Goal: Transaction & Acquisition: Purchase product/service

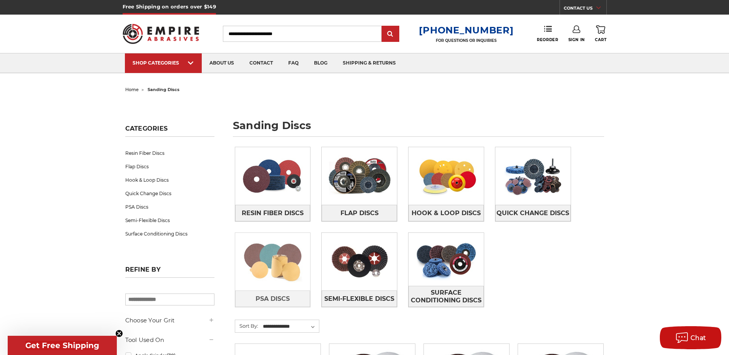
click at [267, 260] on img at bounding box center [272, 261] width 75 height 53
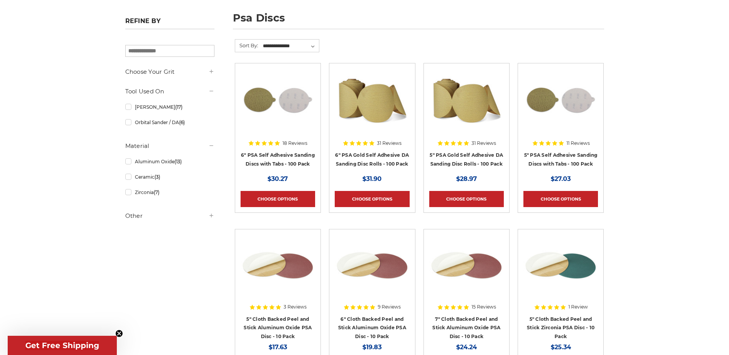
scroll to position [115, 0]
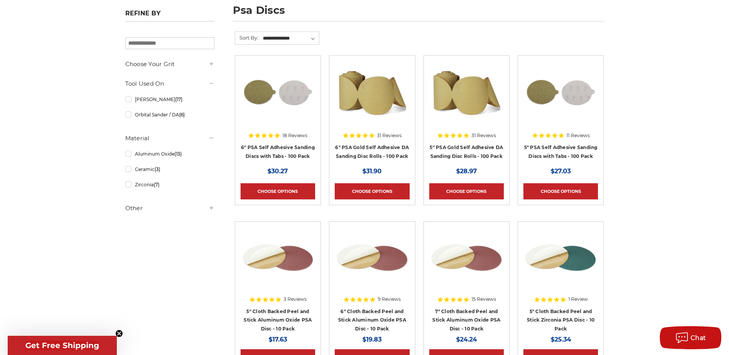
click at [163, 211] on h5 "Other" at bounding box center [169, 208] width 89 height 9
click at [194, 213] on h5 "Other" at bounding box center [169, 208] width 89 height 9
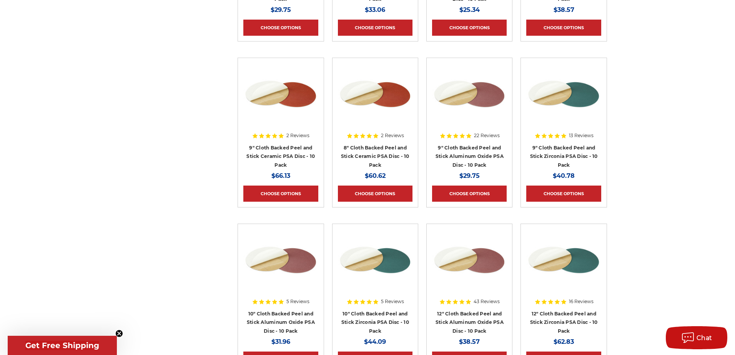
scroll to position [653, 0]
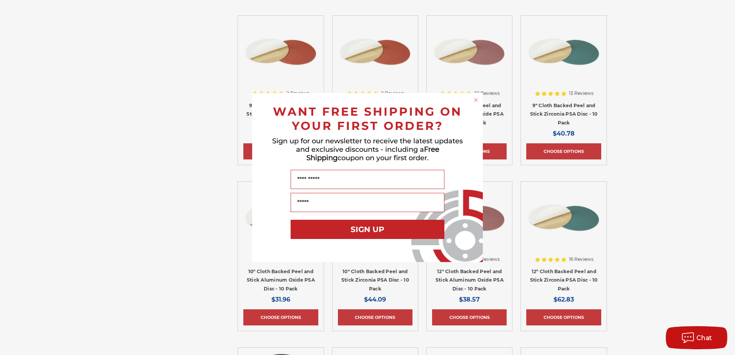
click at [683, 196] on div "Close dialog WANT FREE SHIPPING ON YOUR FIRST ORDER? Sign up for our newsletter…" at bounding box center [367, 177] width 735 height 355
drag, startPoint x: 468, startPoint y: 145, endPoint x: 470, endPoint y: 141, distance: 4.0
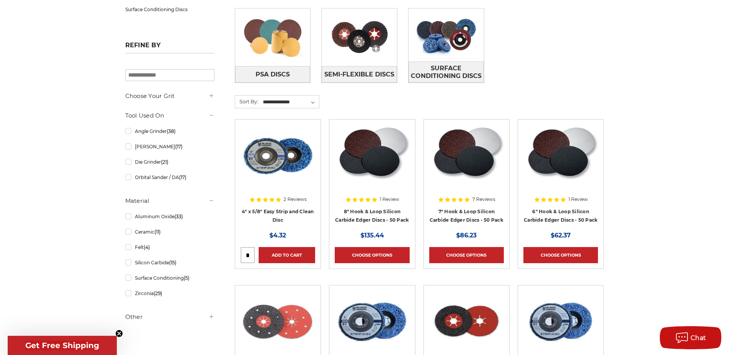
scroll to position [231, 0]
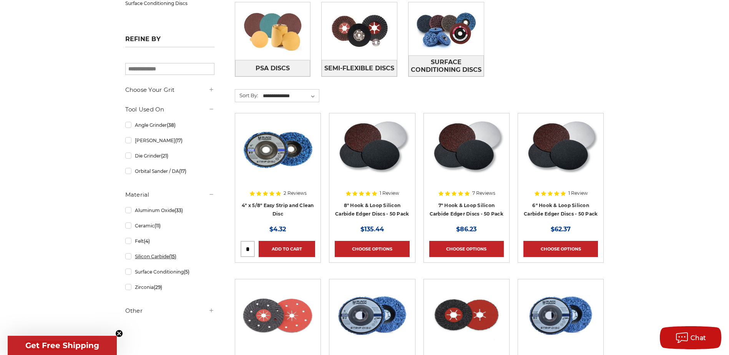
click at [130, 259] on link "Silicon Carbide (15)" at bounding box center [169, 256] width 89 height 13
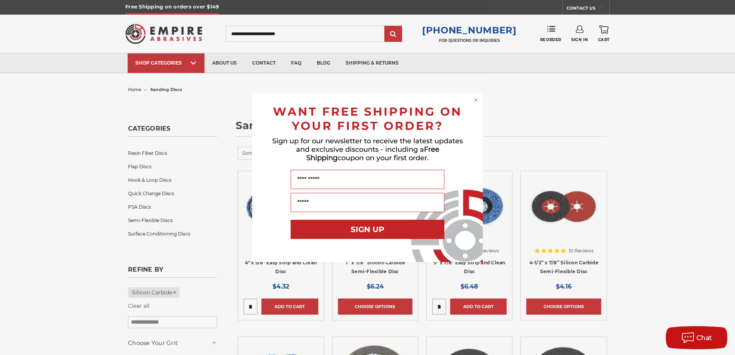
click at [476, 98] on circle "Close dialog" at bounding box center [475, 99] width 7 height 7
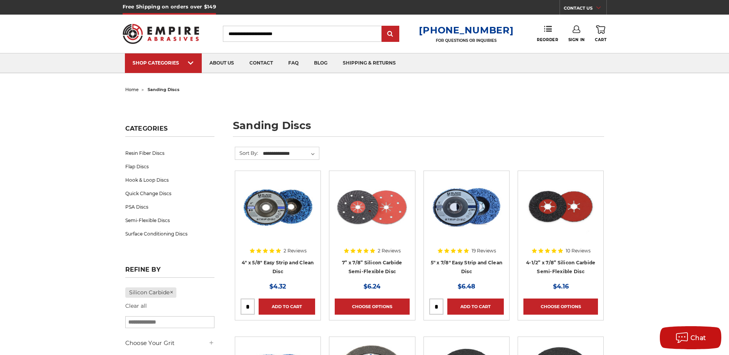
drag, startPoint x: 327, startPoint y: 86, endPoint x: 314, endPoint y: 89, distance: 13.1
